Goal: Find specific page/section: Find specific page/section

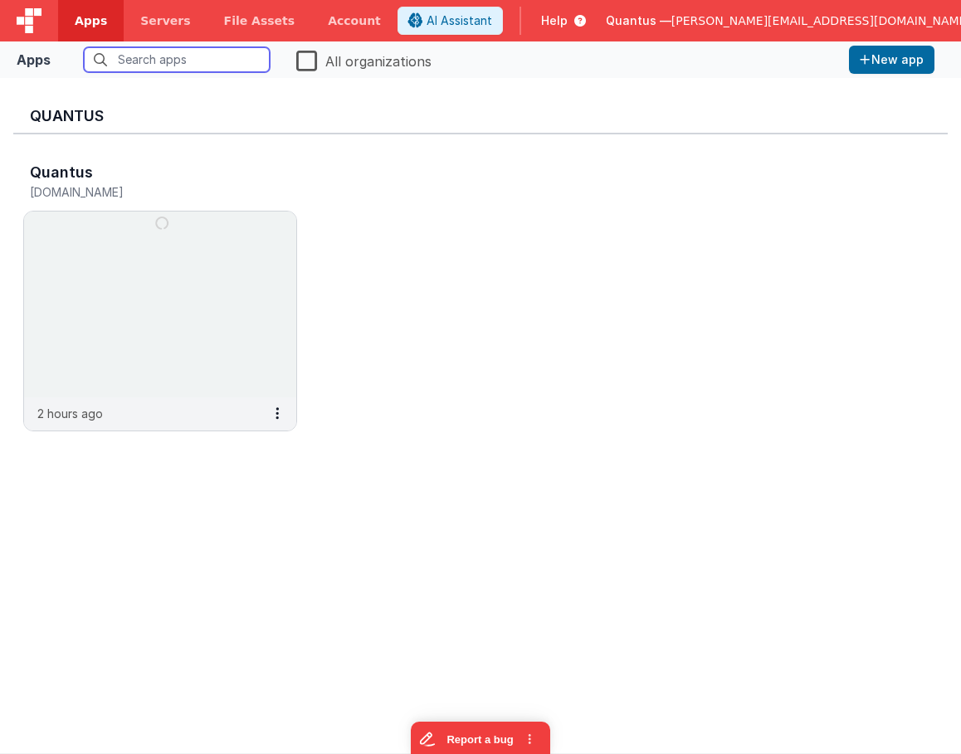
click at [203, 54] on input "text" at bounding box center [177, 59] width 186 height 25
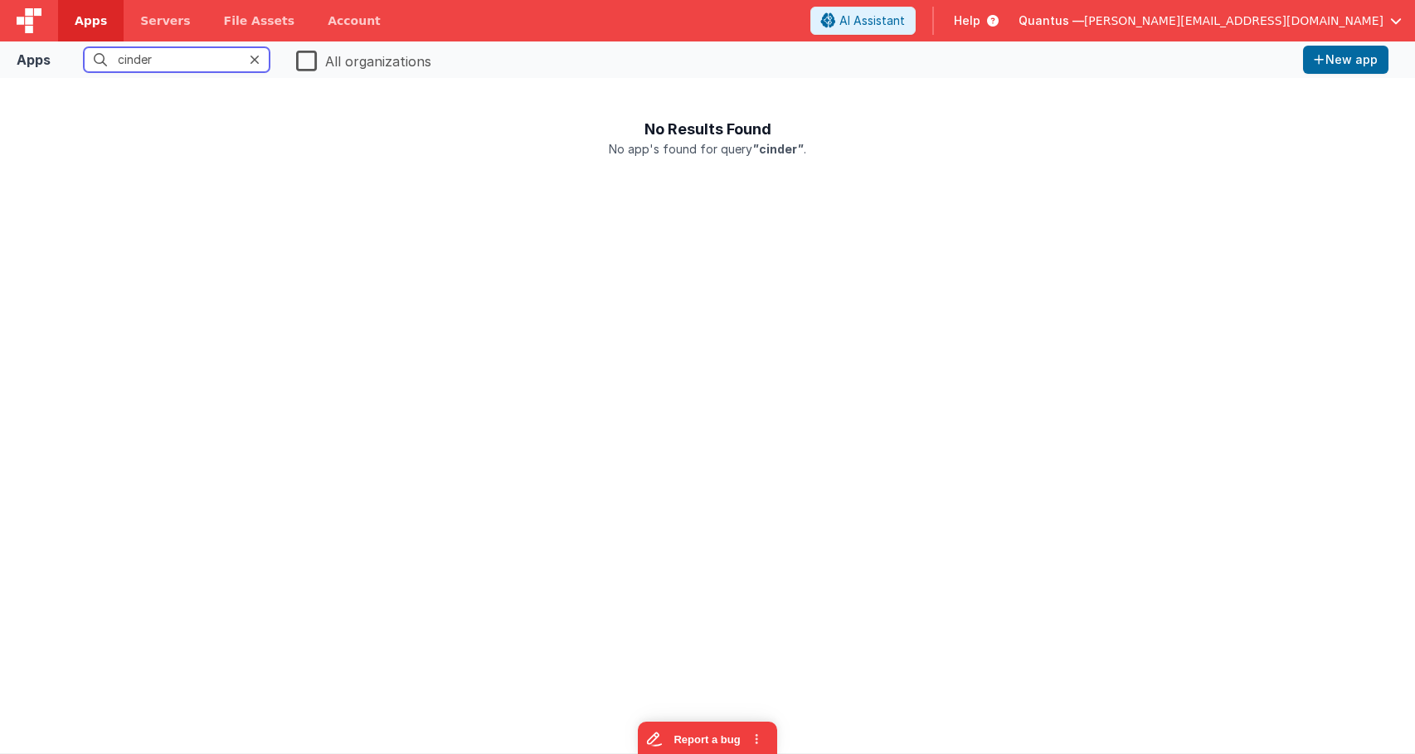
type input "cinder"
click at [300, 61] on label "All organizations" at bounding box center [363, 59] width 135 height 23
click at [0, 0] on input "All organizations" at bounding box center [0, 0] width 0 height 0
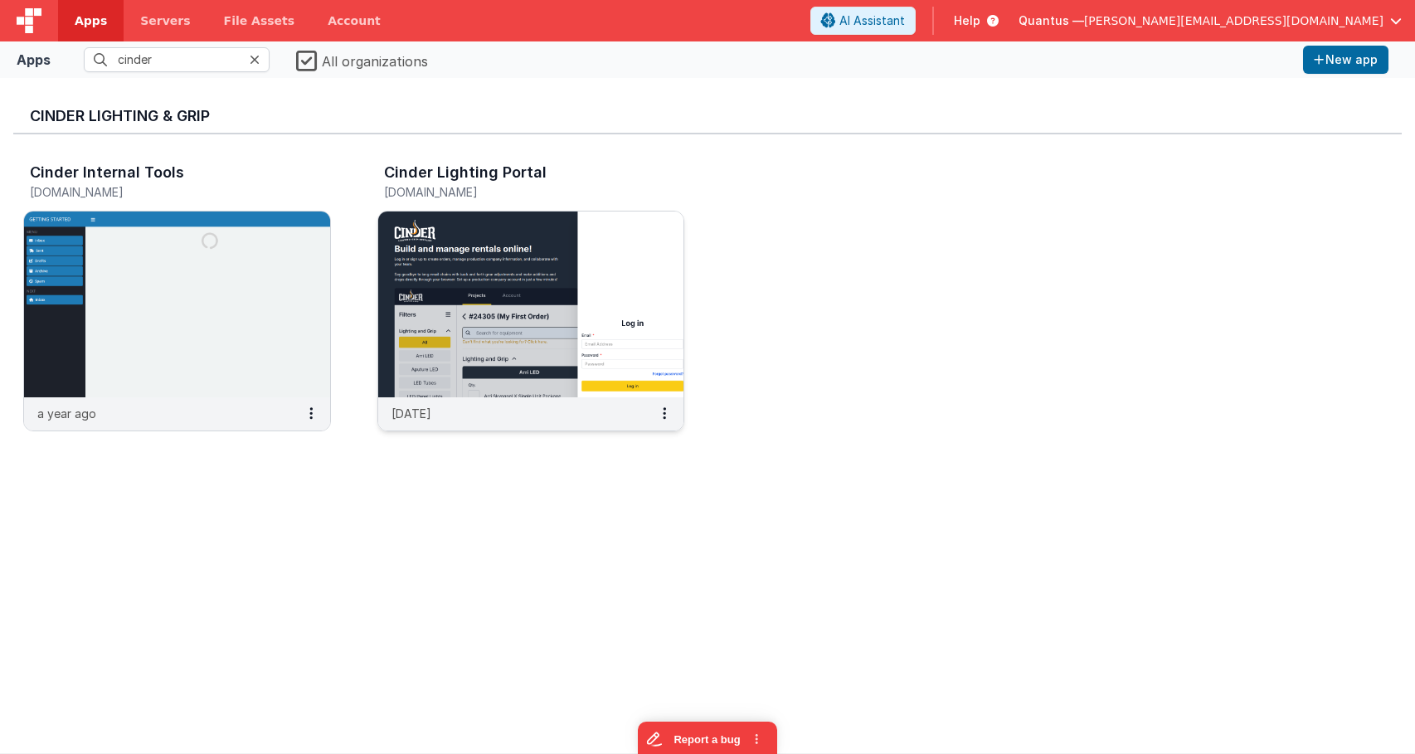
click at [446, 280] on img at bounding box center [531, 305] width 306 height 186
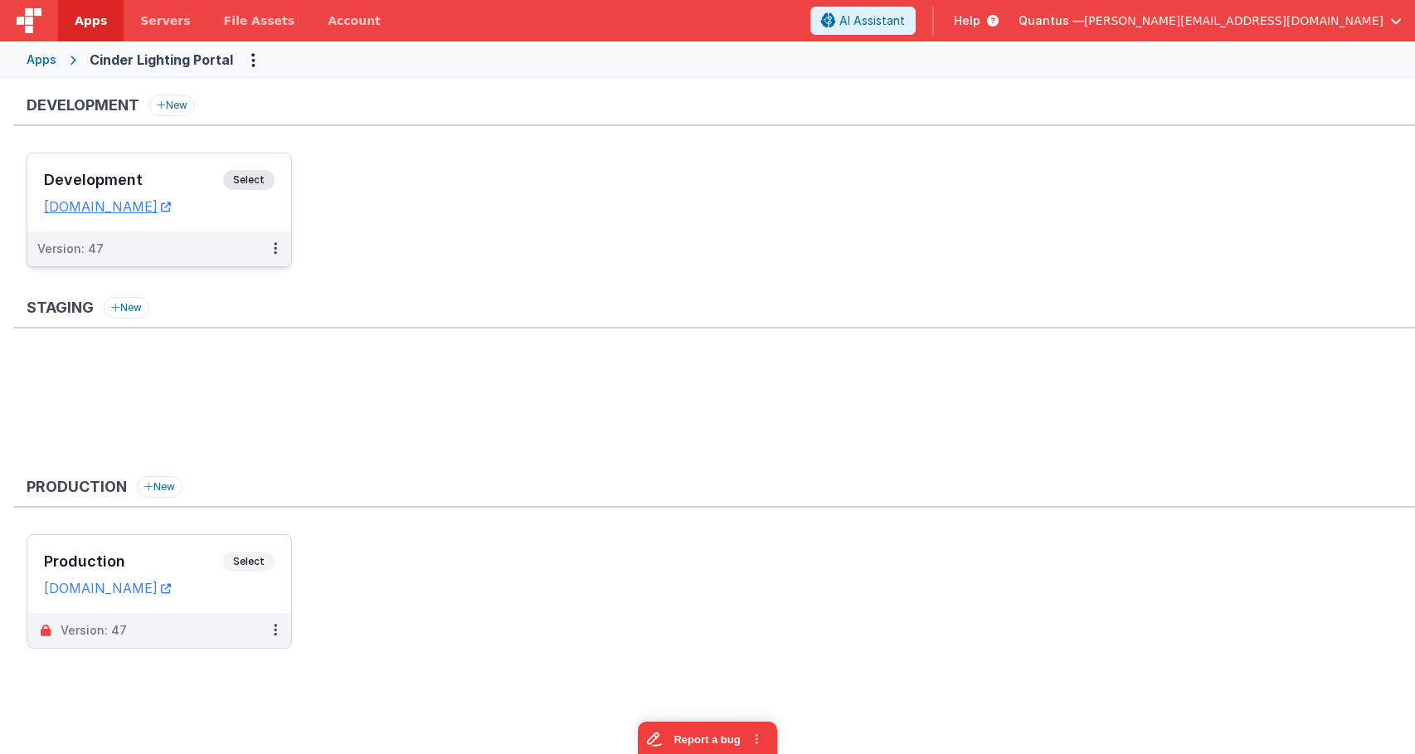
click at [178, 175] on h3 "Development" at bounding box center [133, 180] width 179 height 17
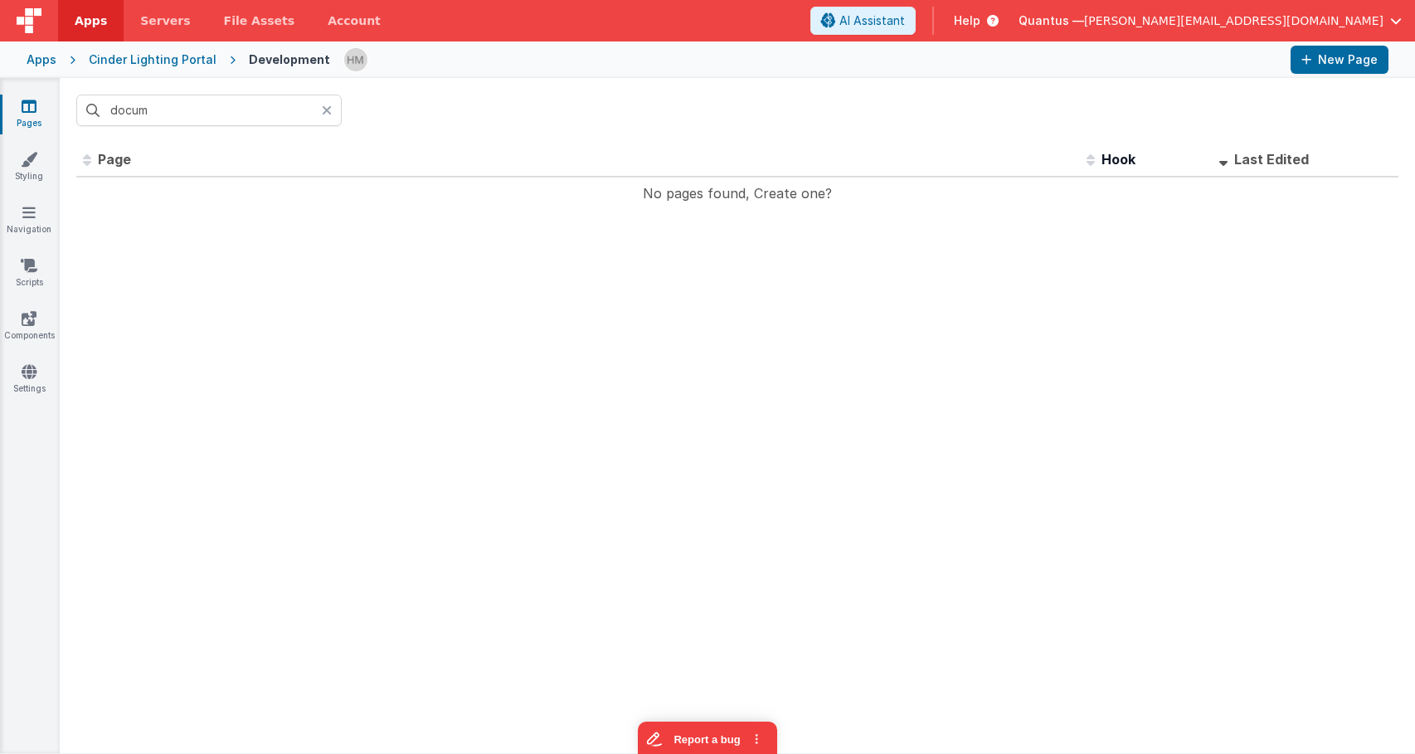
click at [322, 112] on icon at bounding box center [327, 110] width 10 height 13
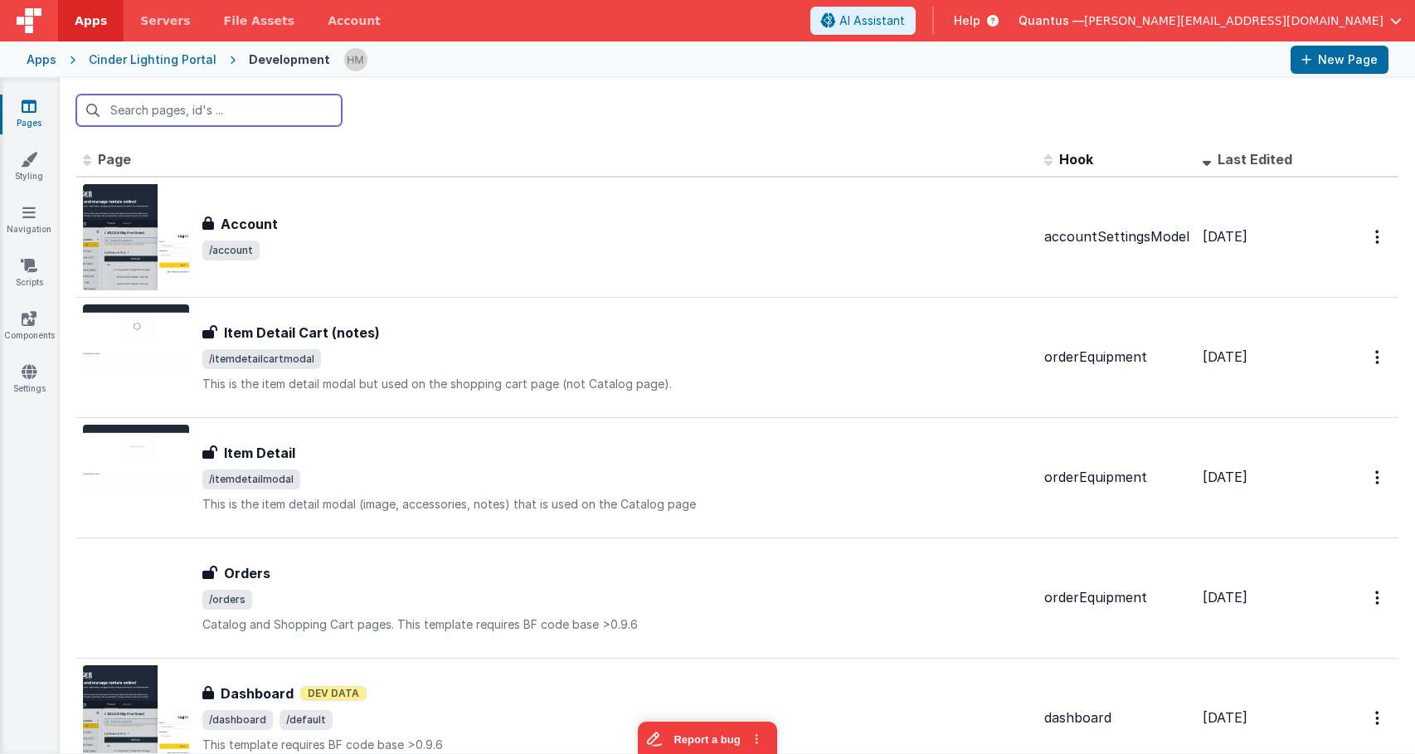
click at [262, 111] on input "text" at bounding box center [209, 111] width 266 height 32
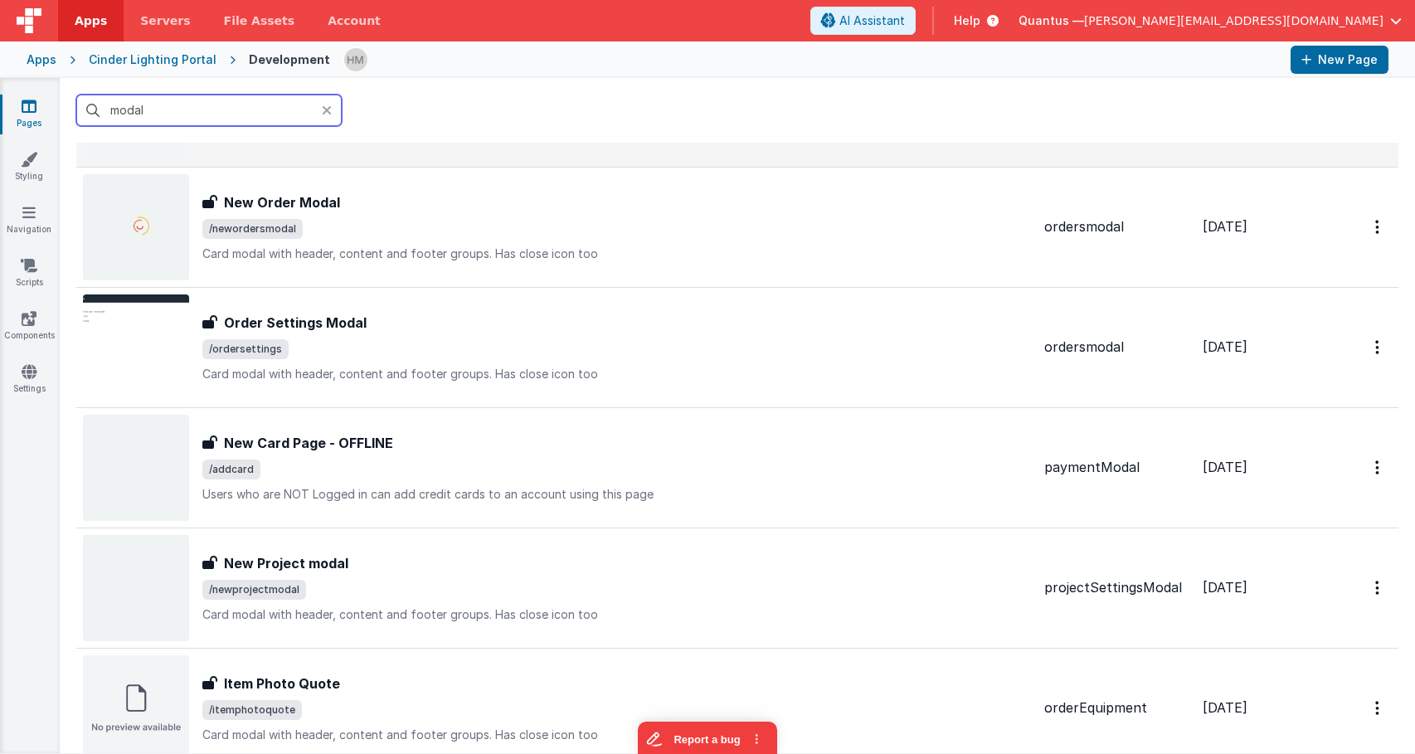
scroll to position [498, 0]
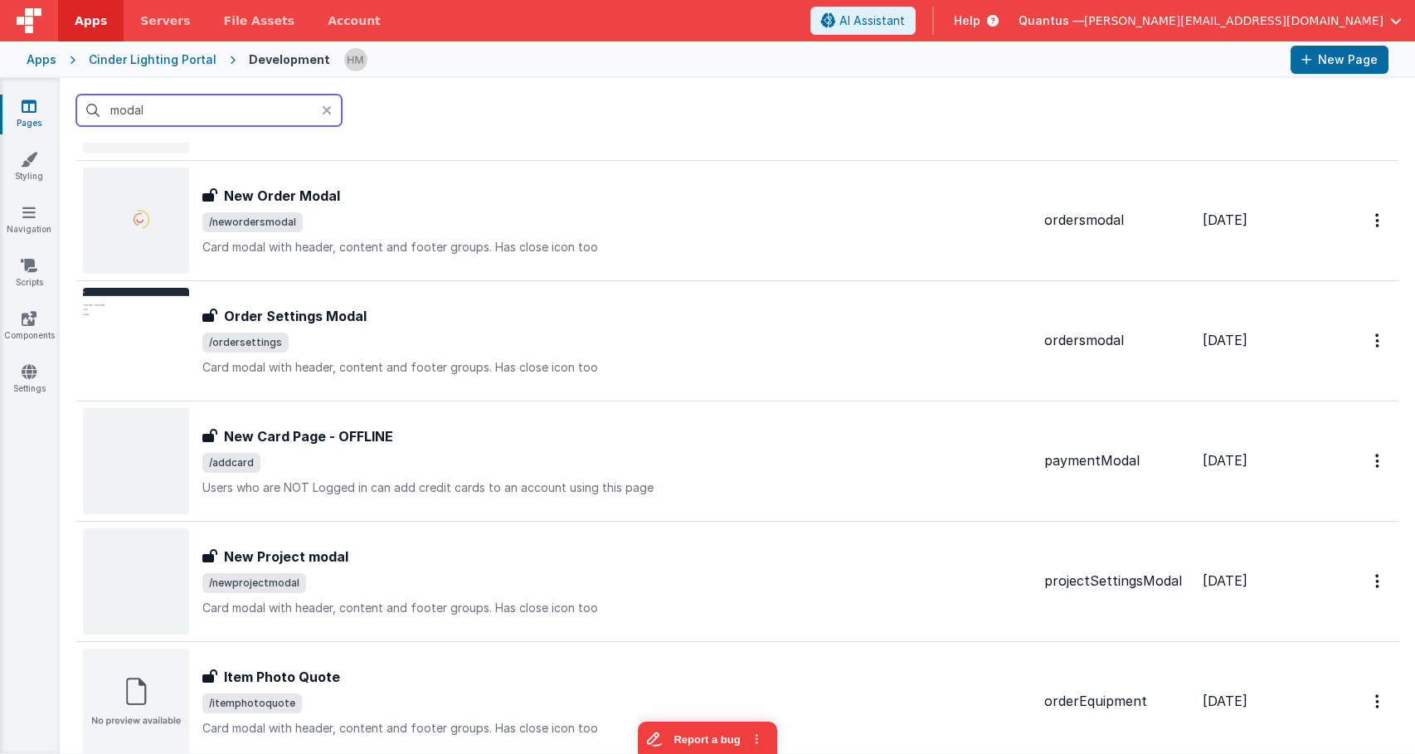
drag, startPoint x: 93, startPoint y: 97, endPoint x: -7, endPoint y: 79, distance: 101.2
click at [76, 95] on input "modal" at bounding box center [209, 111] width 266 height 32
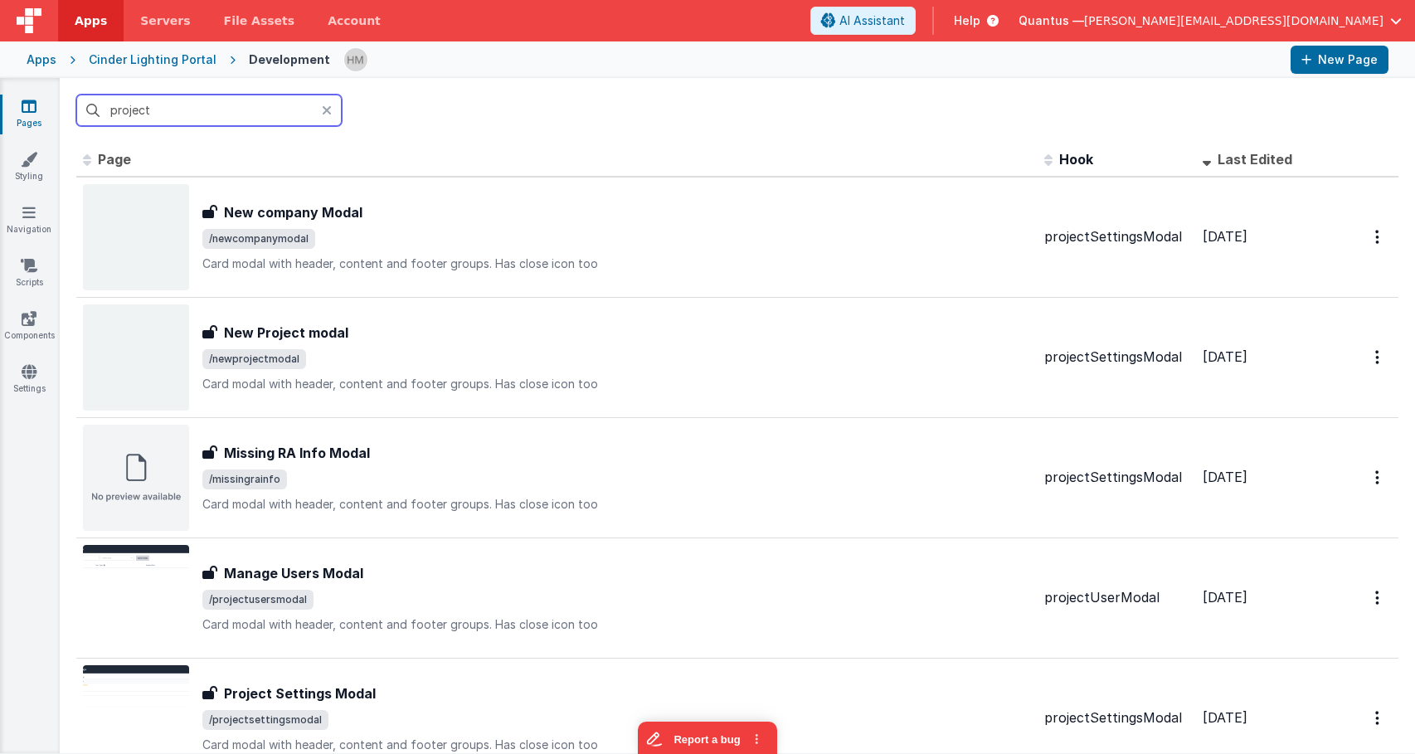
scroll to position [0, 0]
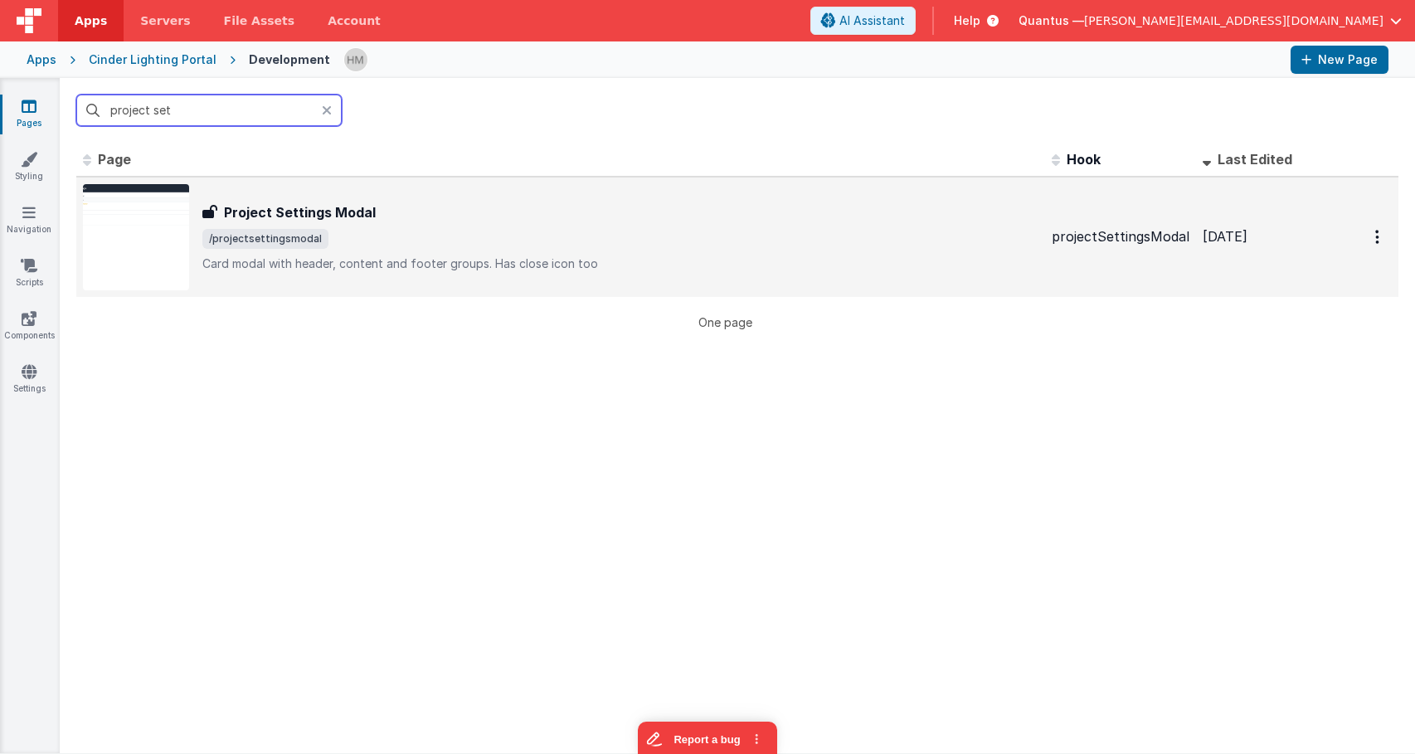
type input "project set"
click at [339, 237] on span "/projectsettingsmodal" at bounding box center [620, 239] width 836 height 20
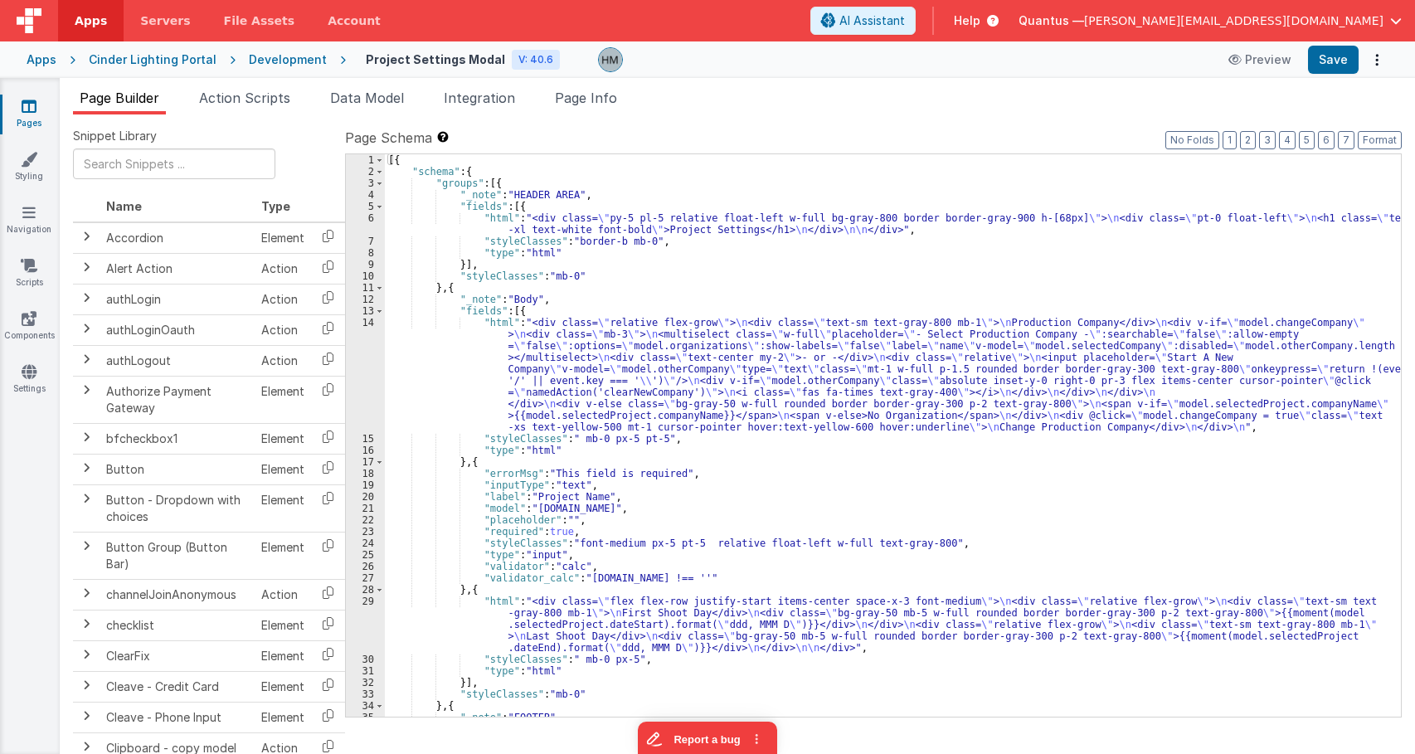
click at [679, 325] on div "[{ "schema" : { "groups" : [{ "_note" : "HEADER AREA" , "fields" : [{ "html" : …" at bounding box center [893, 447] width 1016 height 586
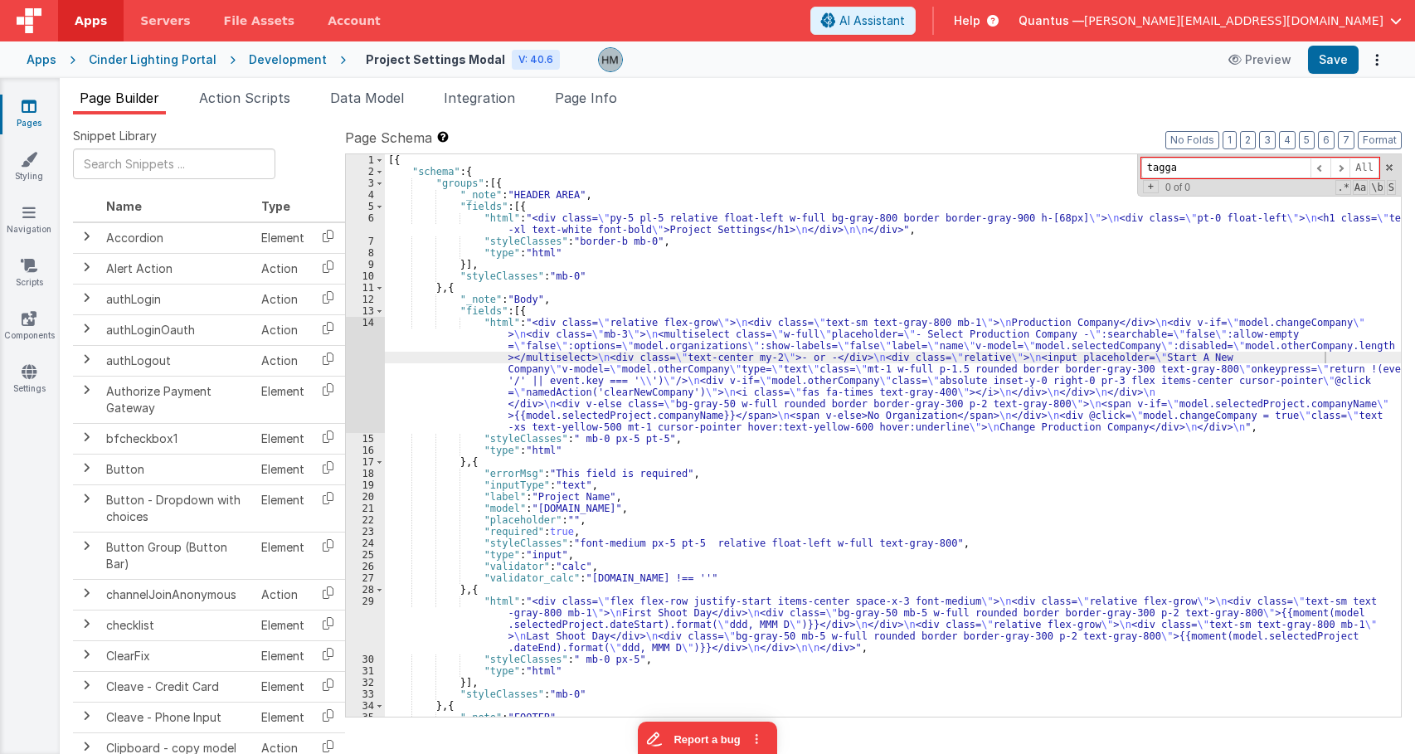
type input "tagga"
click at [25, 101] on icon at bounding box center [29, 106] width 15 height 17
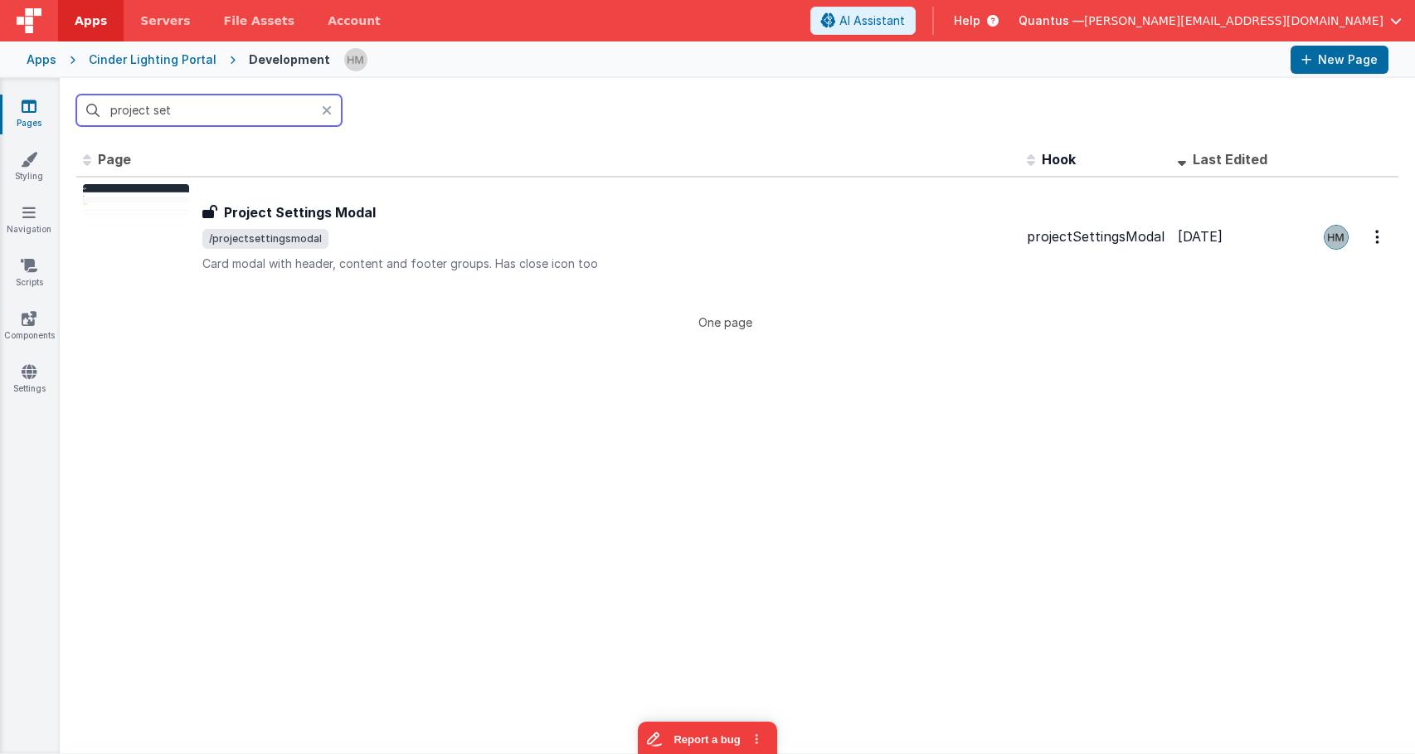
click at [246, 109] on input "project set" at bounding box center [209, 111] width 266 height 32
click at [239, 115] on input "project set" at bounding box center [209, 111] width 266 height 32
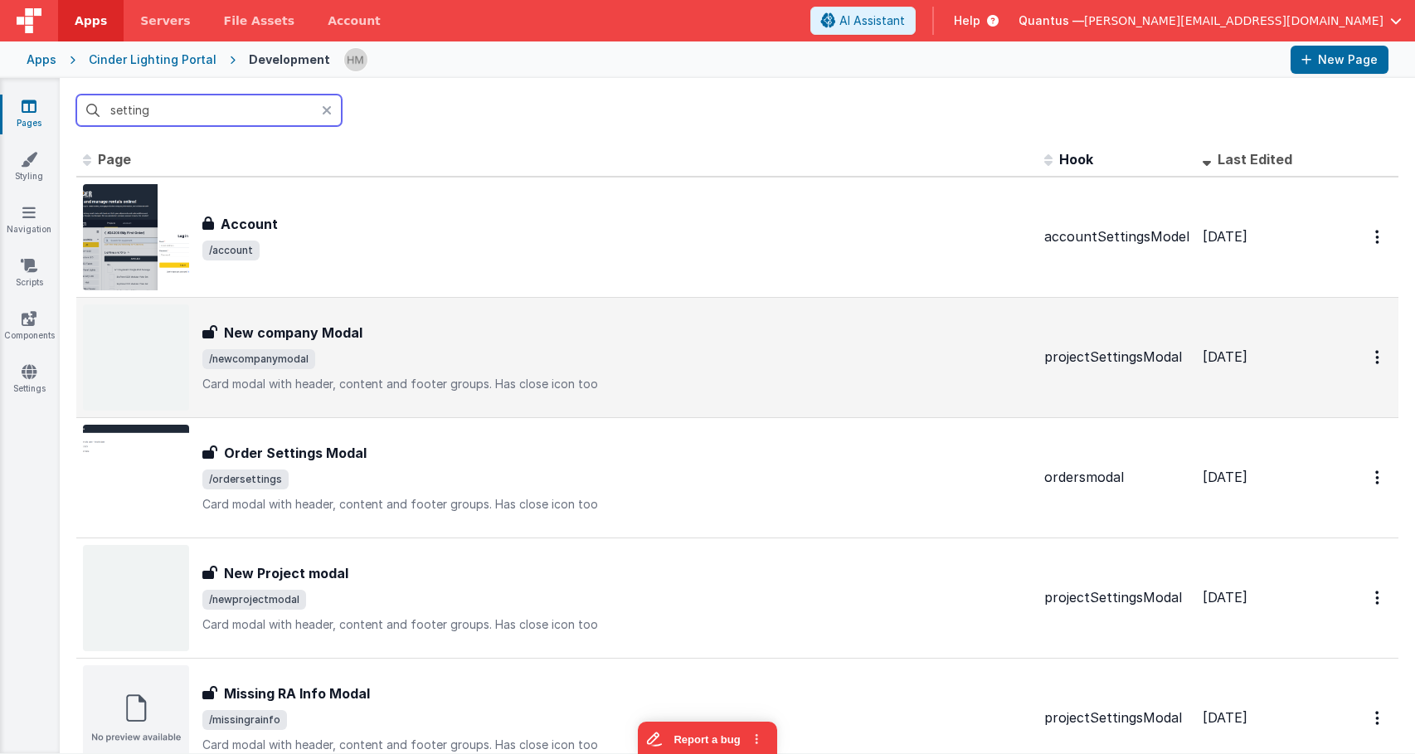
type input "setting"
click at [538, 314] on div "New company Modal New company Modal /newcompanymodal Card modal with header, co…" at bounding box center [557, 357] width 948 height 106
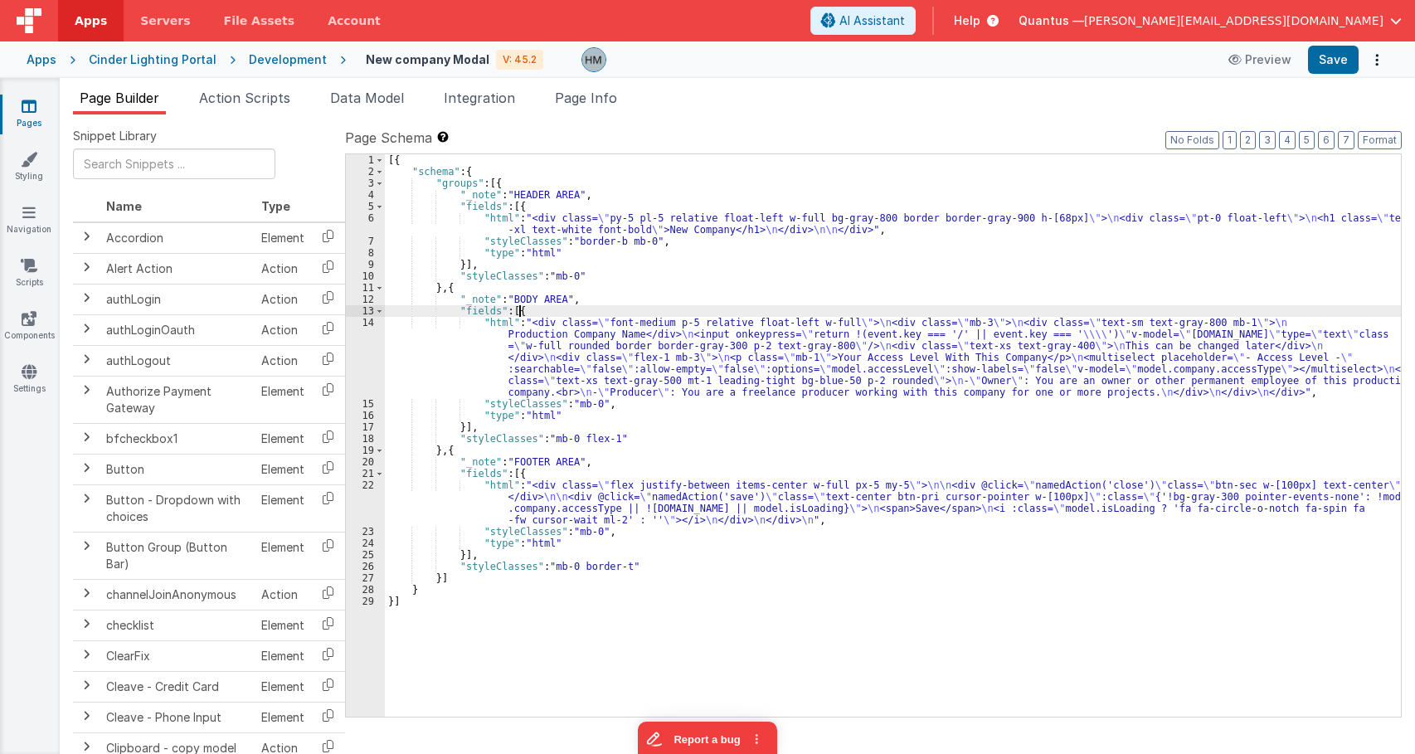
click at [538, 314] on div "[{ "schema" : { "groups" : [{ "_note" : "HEADER AREA" , "fields" : [{ "html" : …" at bounding box center [893, 447] width 1016 height 586
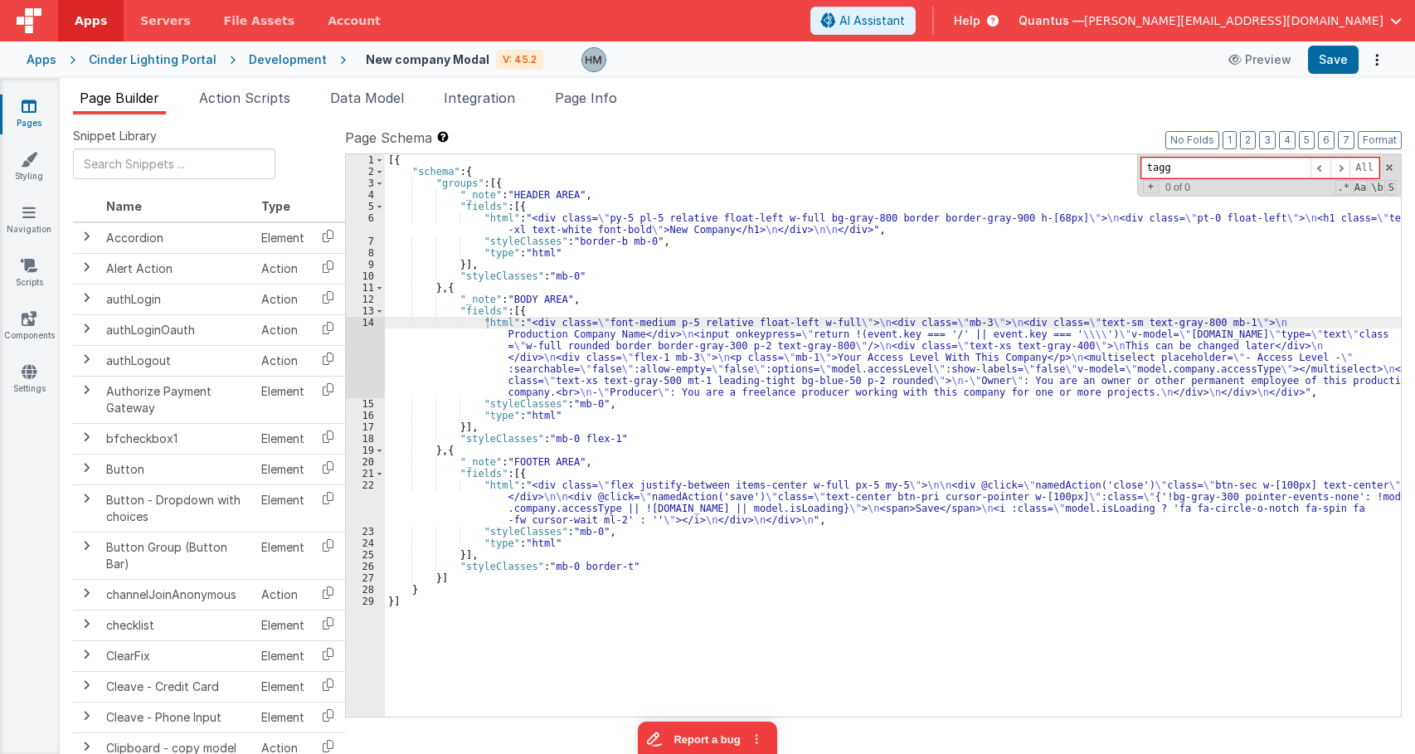
type input "tagg"
click at [29, 111] on icon at bounding box center [29, 106] width 15 height 17
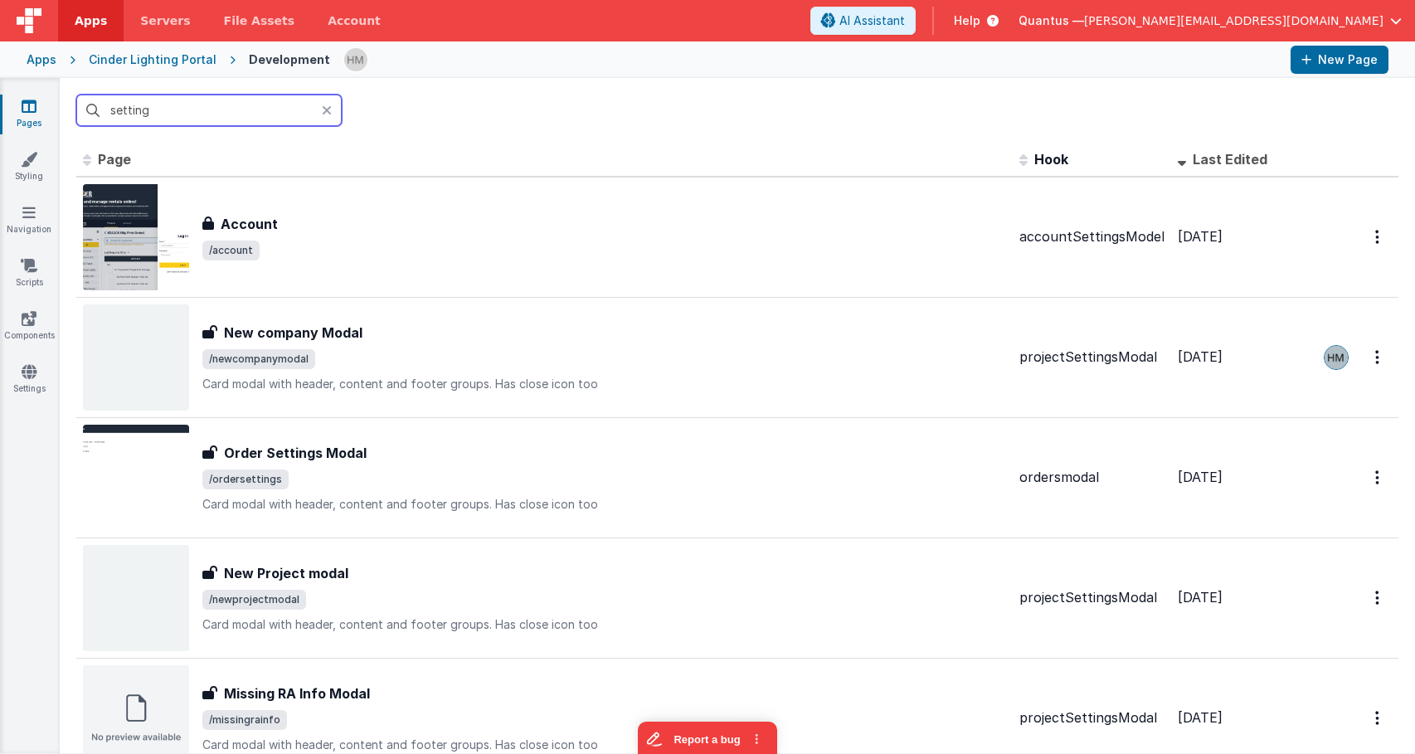
drag, startPoint x: 199, startPoint y: 111, endPoint x: 48, endPoint y: 85, distance: 153.2
click at [76, 95] on input "setting" at bounding box center [209, 111] width 266 height 32
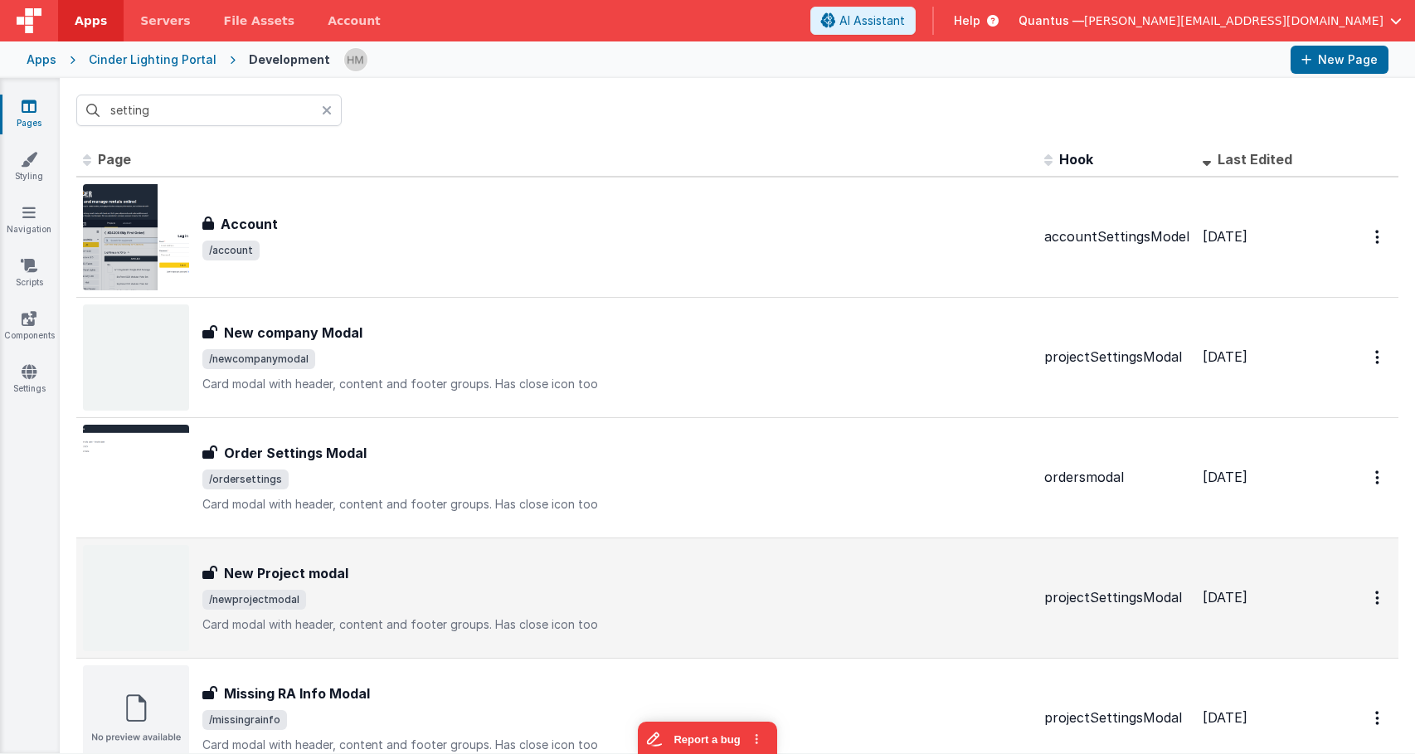
click at [417, 553] on div "New Project modal New Project modal /newprojectmodal Card modal with header, co…" at bounding box center [557, 598] width 948 height 106
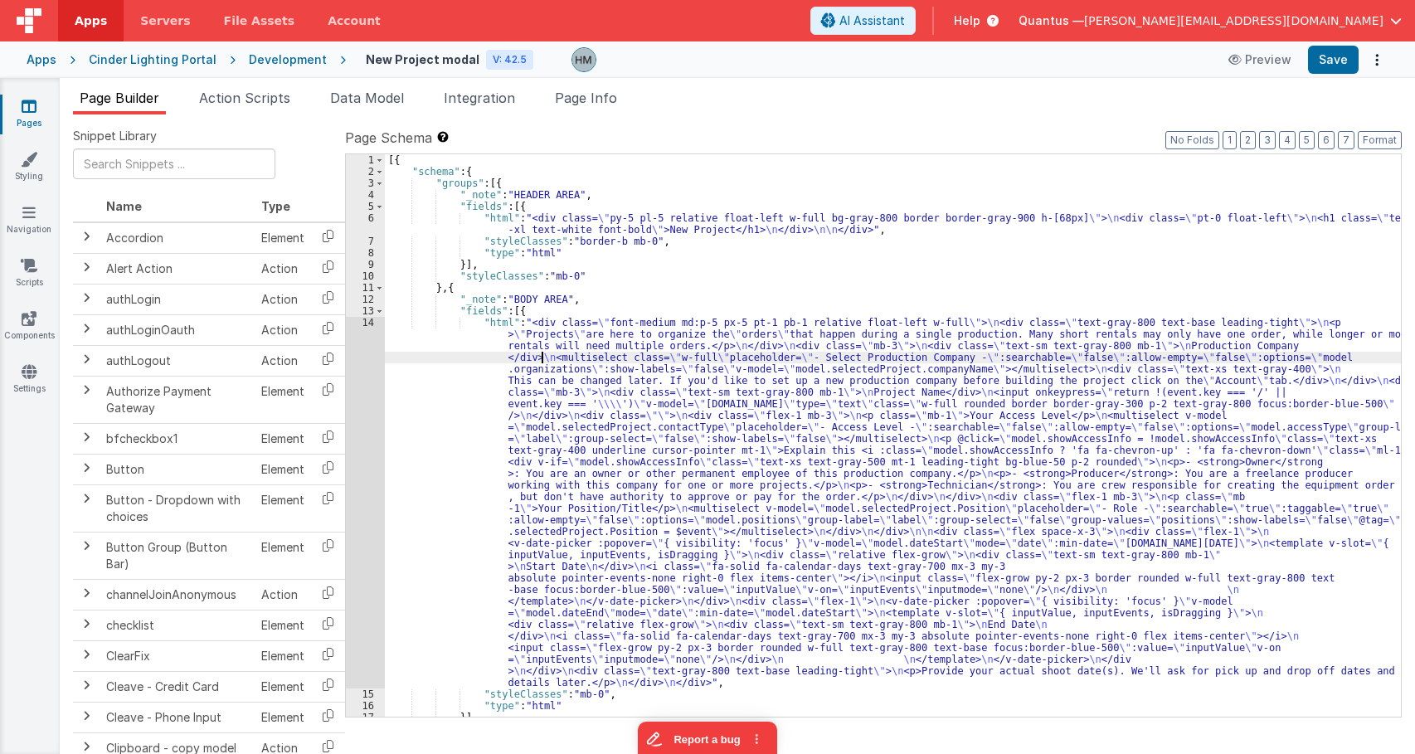
click at [542, 358] on div "[{ "schema" : { "groups" : [{ "_note" : "HEADER AREA" , "fields" : [{ "html" : …" at bounding box center [893, 447] width 1016 height 586
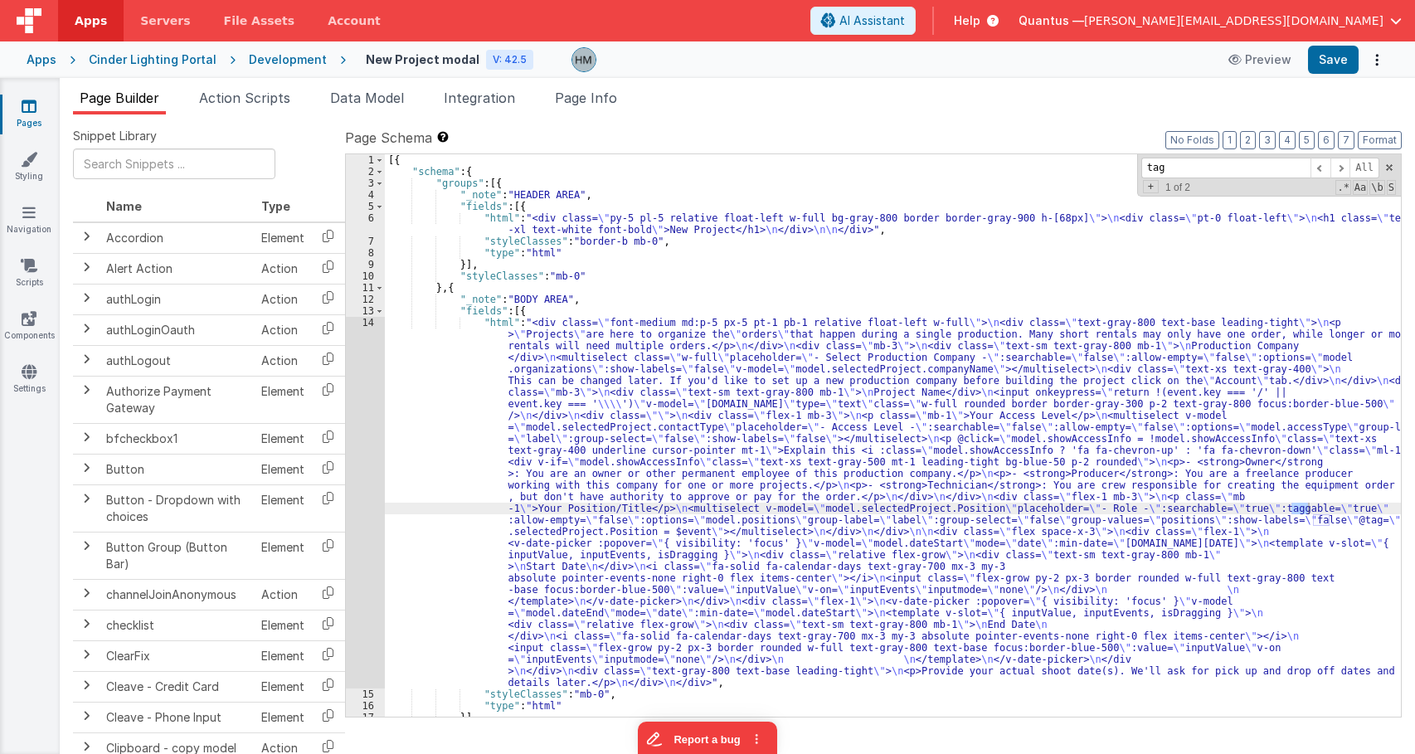
type input "tag"
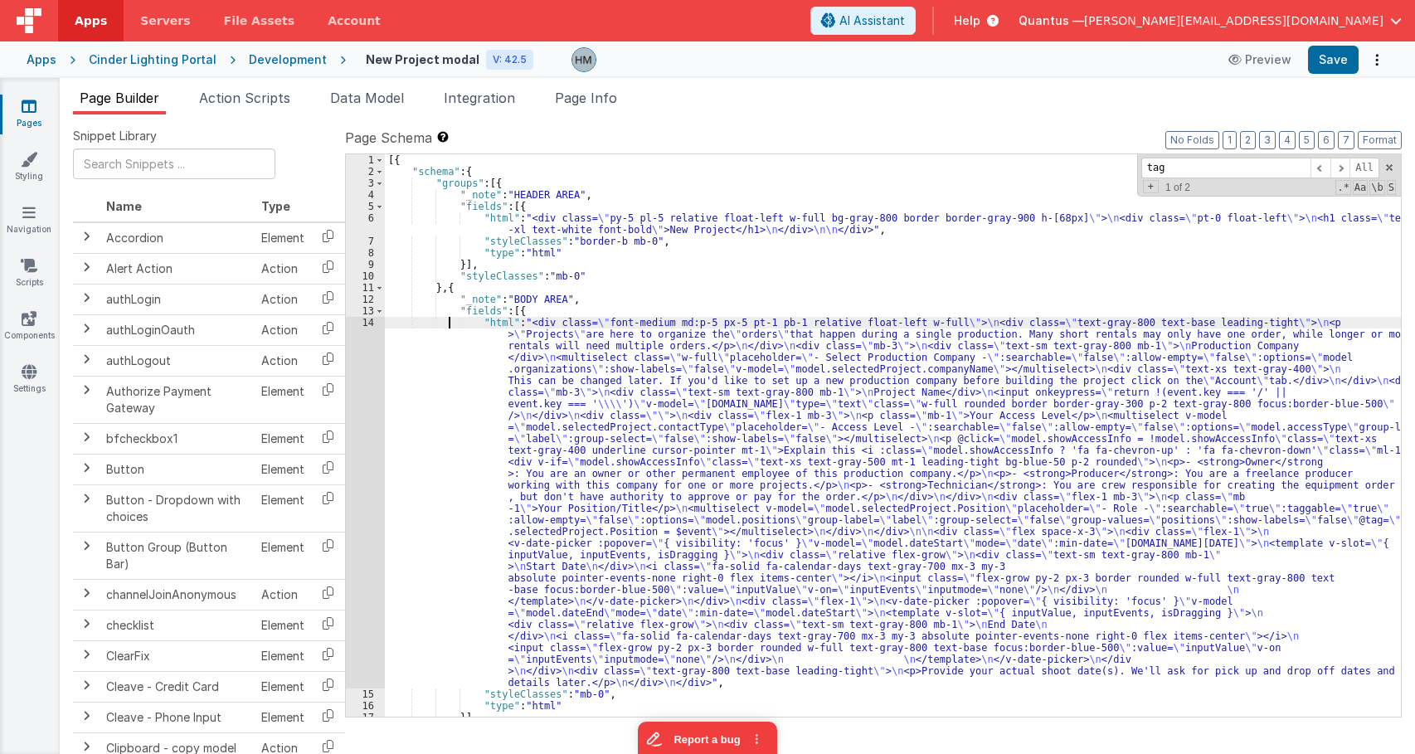
drag, startPoint x: 447, startPoint y: 323, endPoint x: 368, endPoint y: 324, distance: 79.7
click at [446, 323] on div "[{ "schema" : { "groups" : [{ "_note" : "HEADER AREA" , "fields" : [{ "html" : …" at bounding box center [893, 447] width 1016 height 586
click at [368, 324] on div "14" at bounding box center [365, 503] width 39 height 372
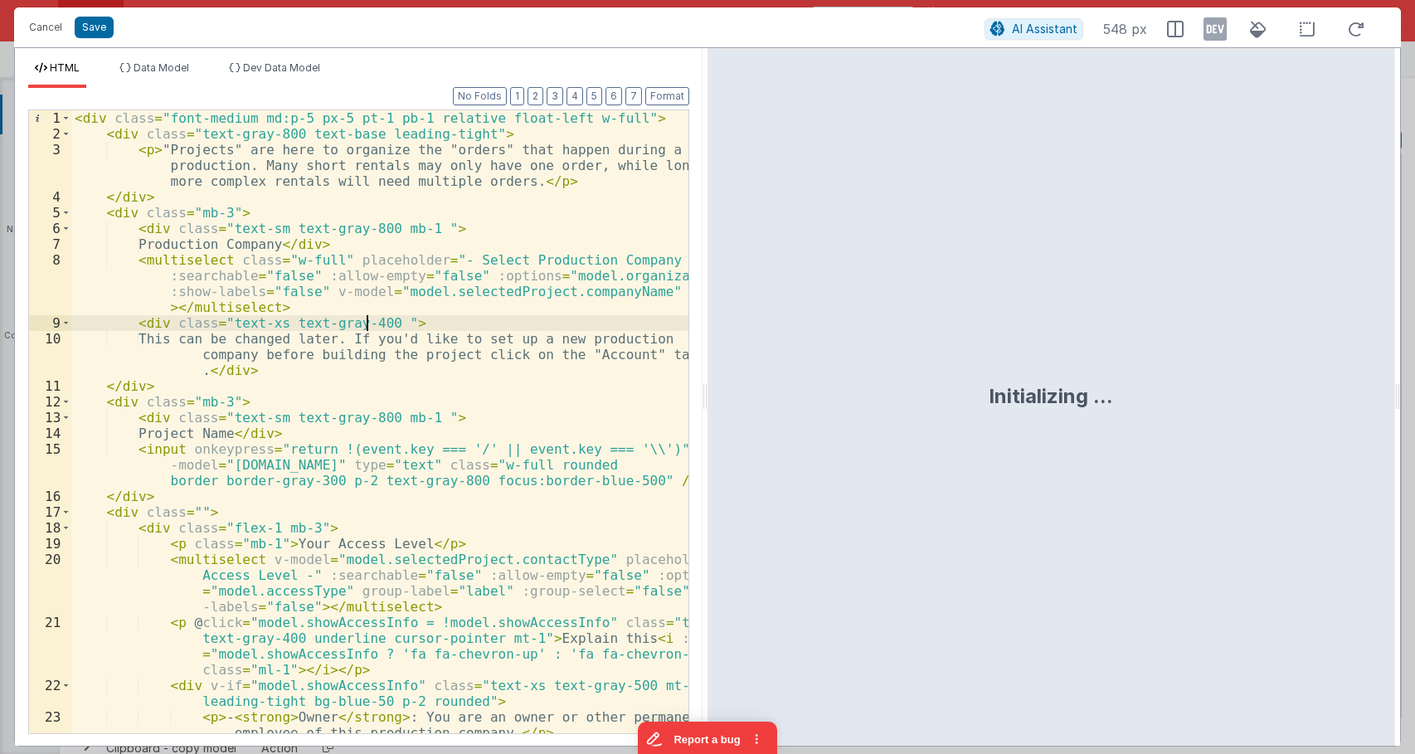
click at [368, 324] on div "< div class = "font-medium md:p-5 px-5 pt-1 pb-1 relative float-left w-full" > …" at bounding box center [379, 445] width 617 height 670
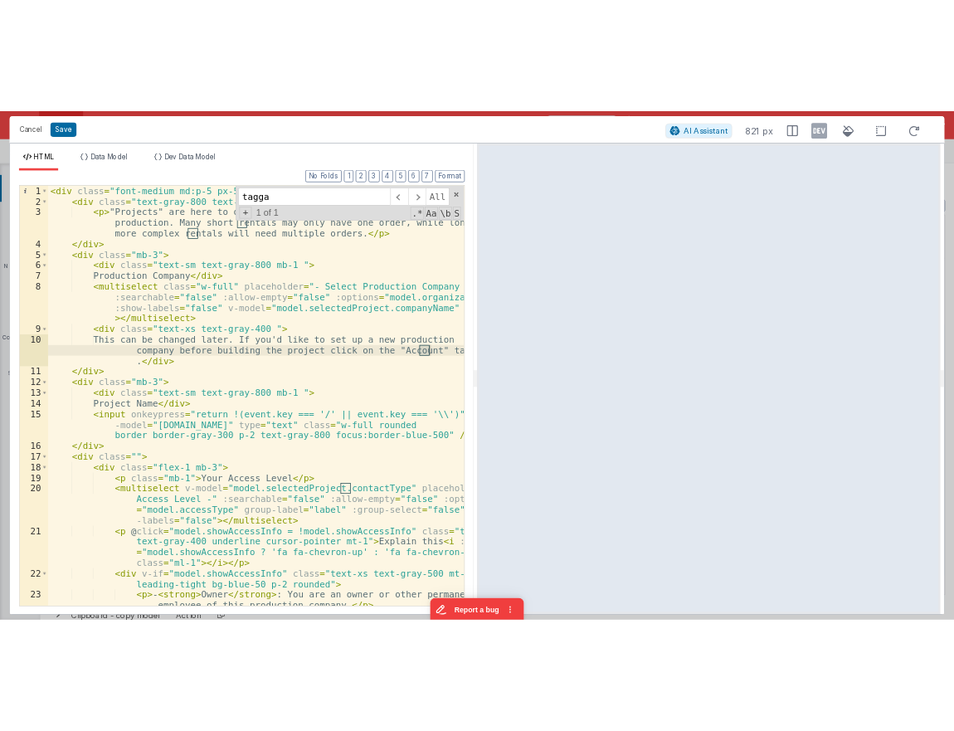
scroll to position [492, 0]
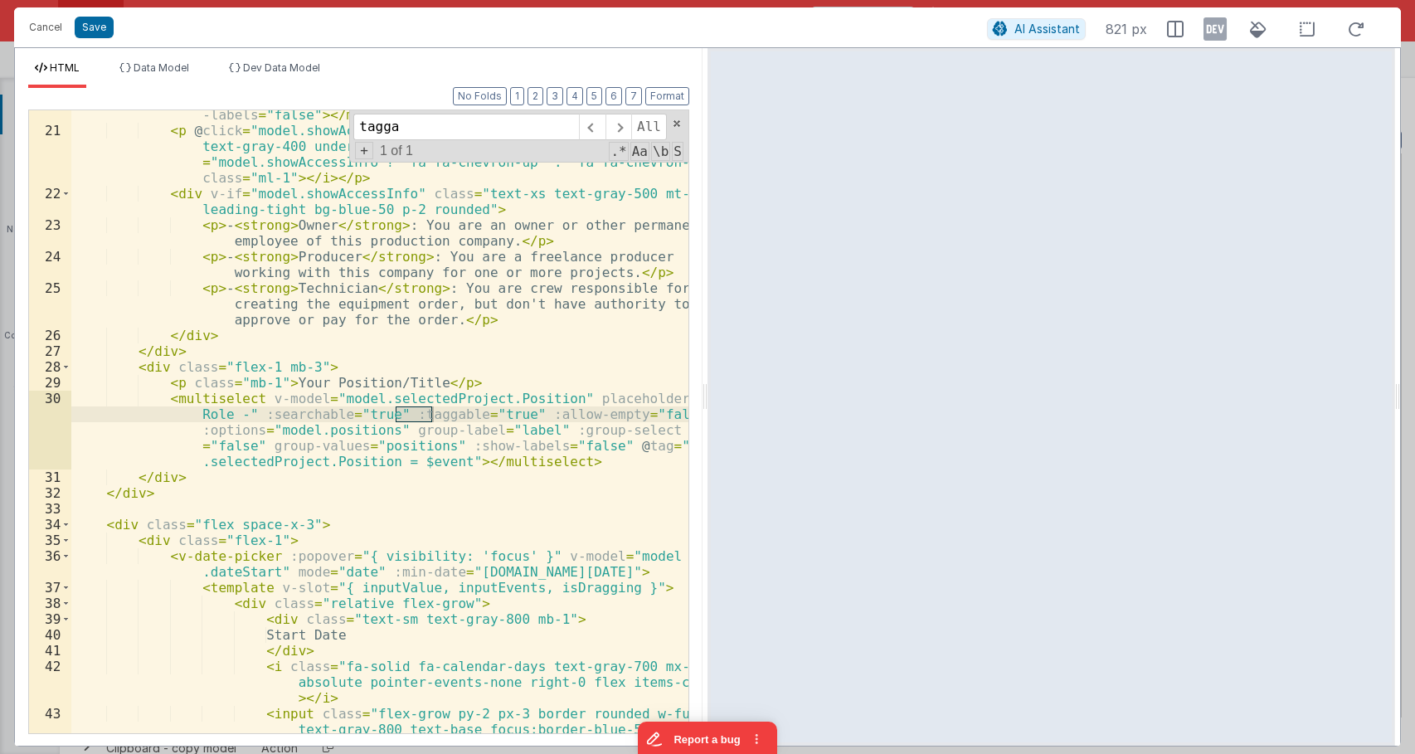
type input "tagga"
click at [204, 397] on div "< multiselect v-model = "model.selectedProject.contactType" placeholder = "- Ac…" at bounding box center [379, 426] width 617 height 733
drag, startPoint x: 541, startPoint y: 399, endPoint x: 369, endPoint y: 402, distance: 171.8
click at [369, 402] on div "< multiselect v-model = "model.selectedProject.contactType" placeholder = "- Ac…" at bounding box center [379, 426] width 617 height 733
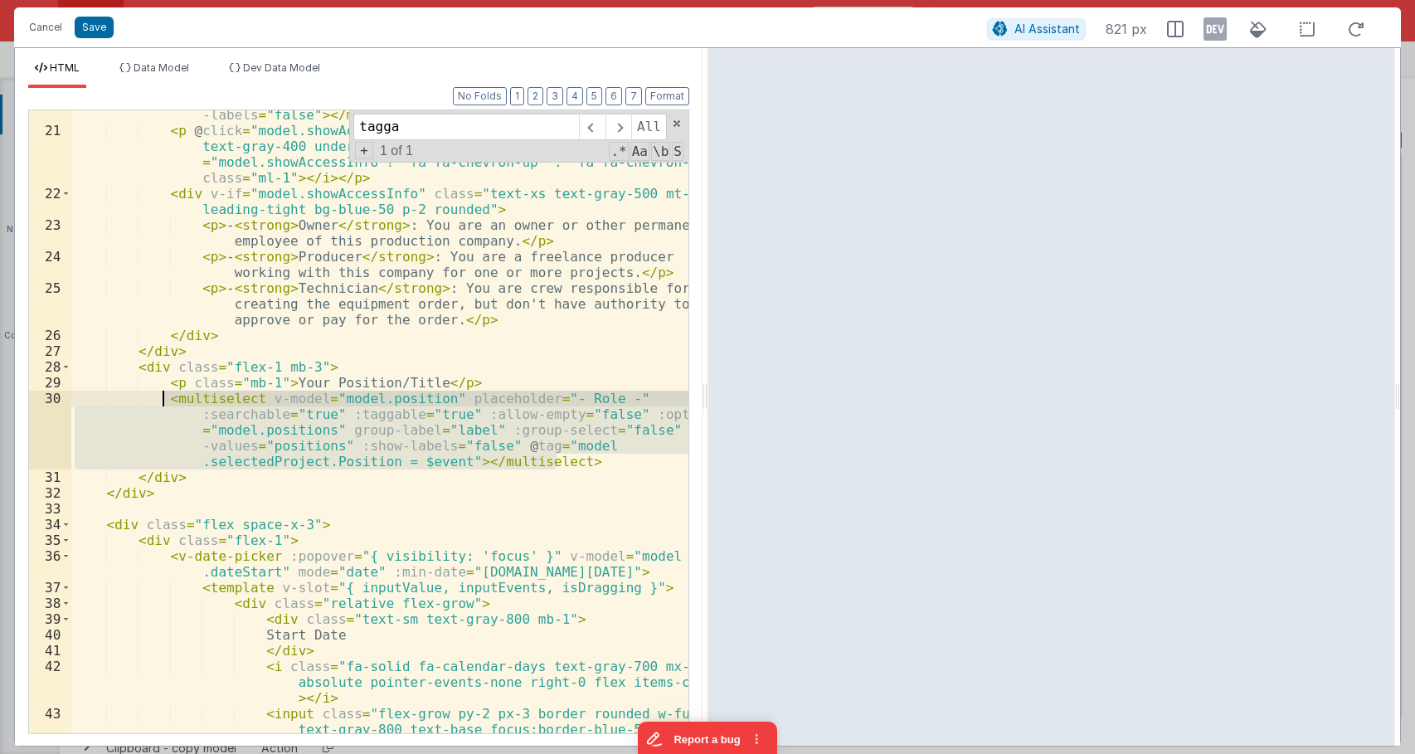
drag, startPoint x: 574, startPoint y: 456, endPoint x: 163, endPoint y: 397, distance: 415.7
click at [163, 397] on div "< multiselect v-model = "model.selectedProject.contactType" placeholder = "- Ac…" at bounding box center [379, 426] width 617 height 733
click at [41, 25] on button "Cancel" at bounding box center [46, 27] width 50 height 23
